Goal: Information Seeking & Learning: Learn about a topic

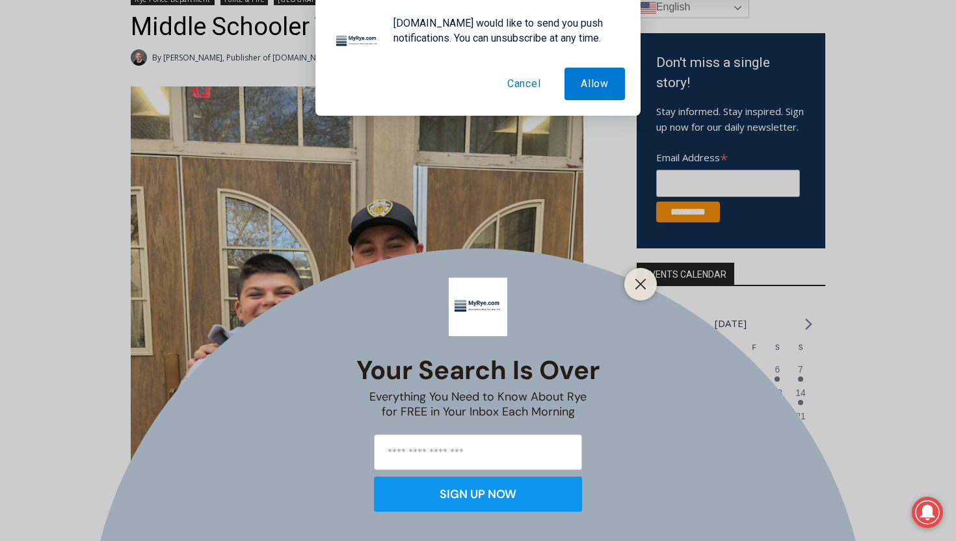
click at [629, 293] on div at bounding box center [641, 284] width 33 height 33
click at [632, 288] on button "Close" at bounding box center [641, 284] width 18 height 18
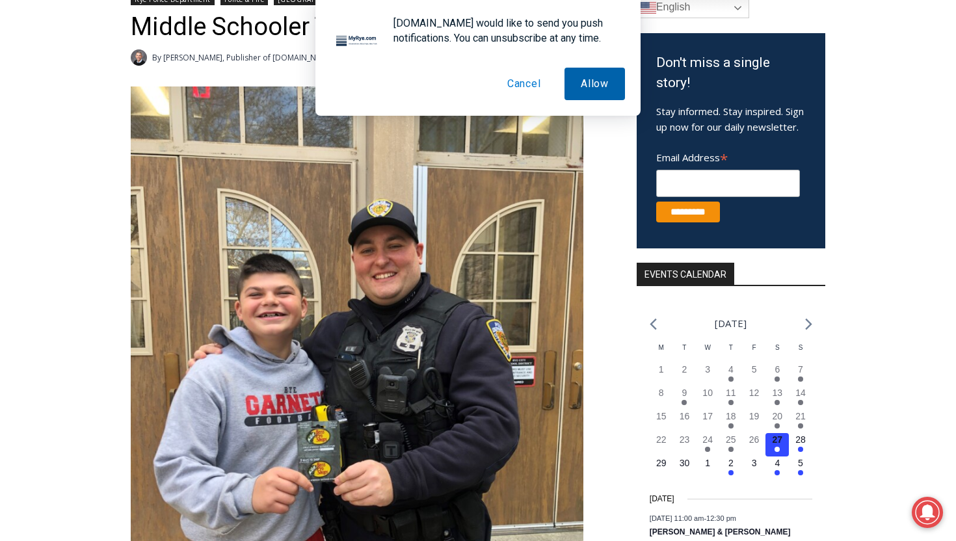
click at [595, 79] on button "Allow" at bounding box center [595, 84] width 60 height 33
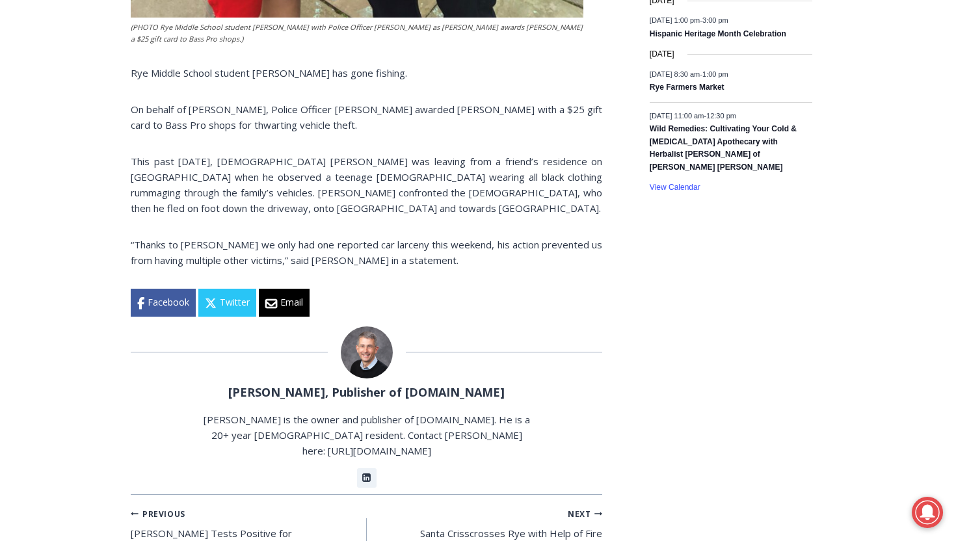
scroll to position [904, 0]
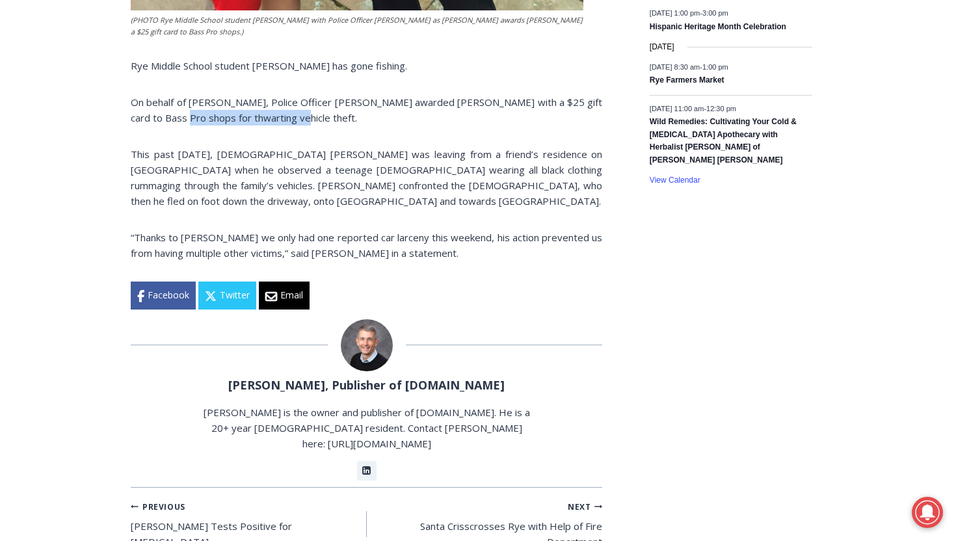
drag, startPoint x: 171, startPoint y: 122, endPoint x: 407, endPoint y: 120, distance: 235.5
click at [408, 120] on p "On behalf of [PERSON_NAME], Police Officer [PERSON_NAME] awarded [PERSON_NAME] …" at bounding box center [367, 109] width 472 height 31
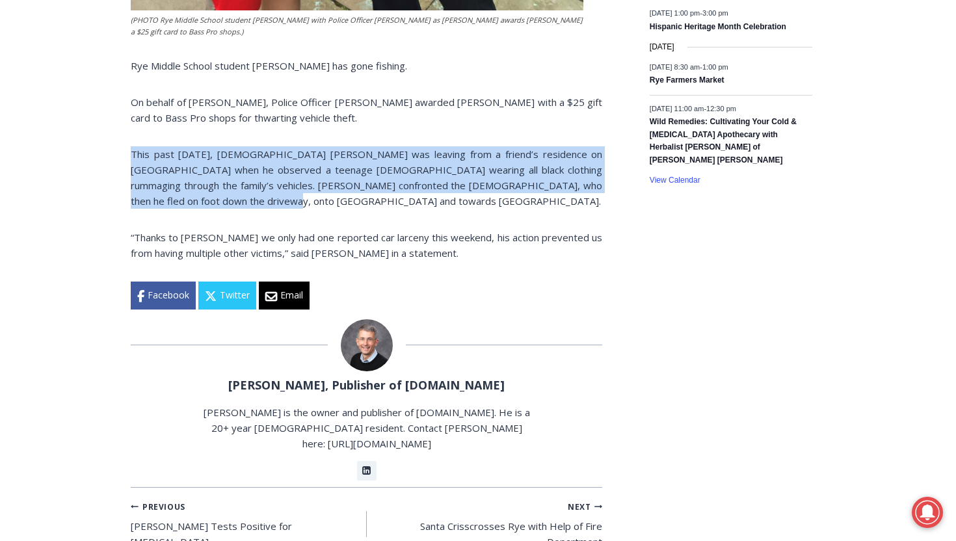
drag, startPoint x: 130, startPoint y: 156, endPoint x: 256, endPoint y: 211, distance: 137.5
click at [256, 211] on div "Home > Police & Fire > Rye Police Department > Middle Schooler Thwarts Vehicle …" at bounding box center [478, 223] width 956 height 1905
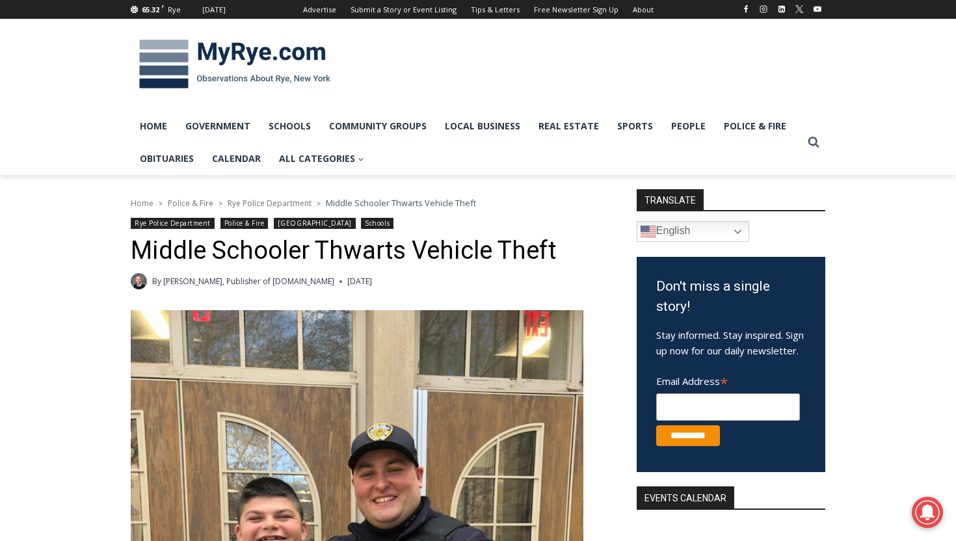
scroll to position [392, 0]
